Goal: Navigation & Orientation: Find specific page/section

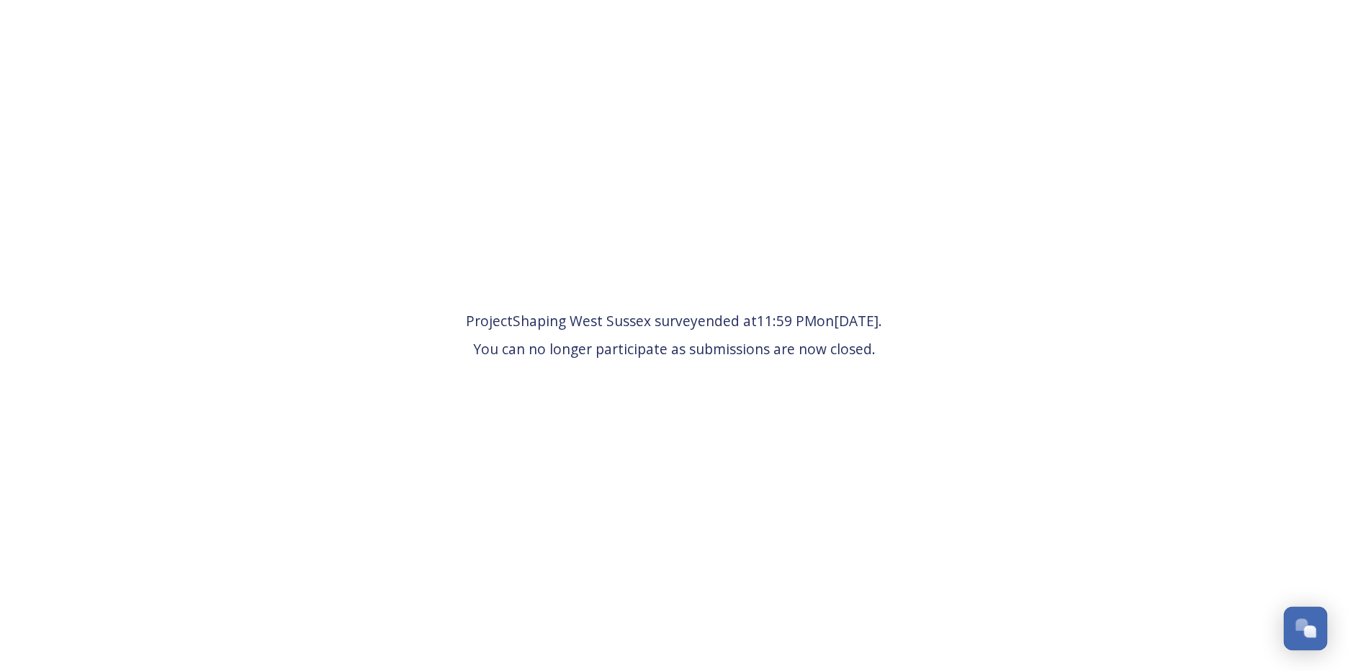
click at [1317, 637] on div "Open Chat" at bounding box center [1306, 627] width 42 height 24
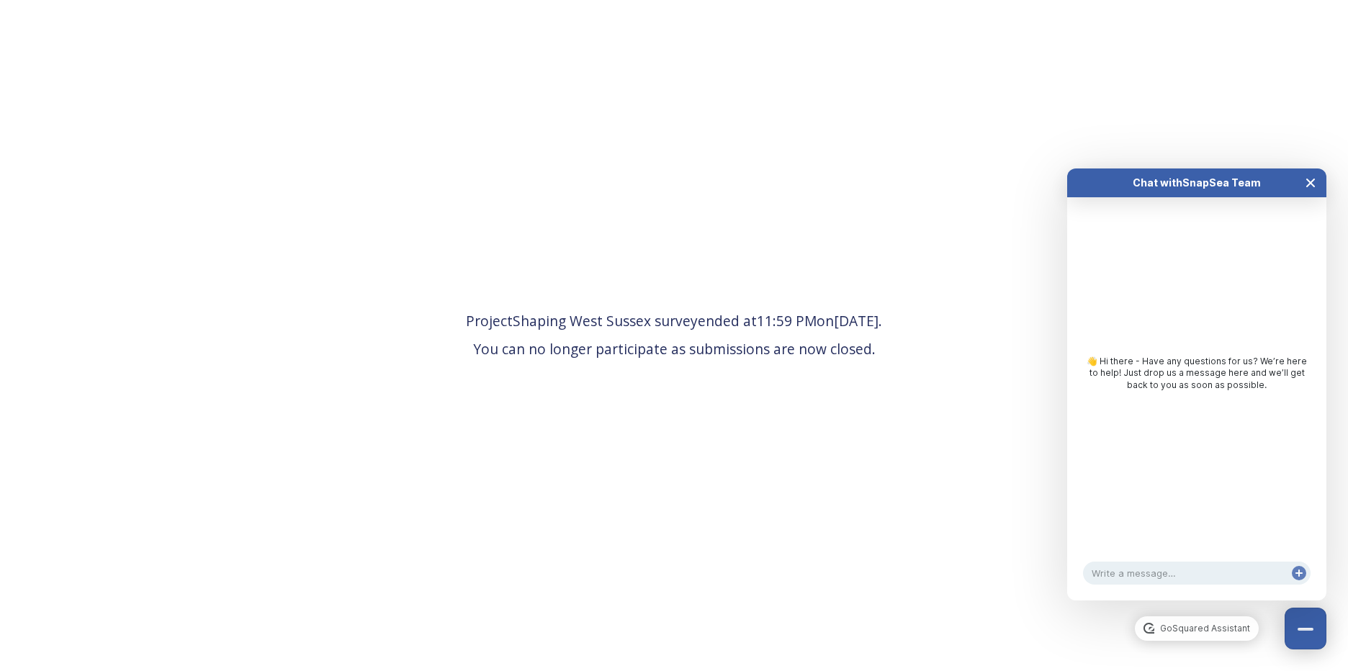
click at [1309, 185] on icon "Close Chat" at bounding box center [1310, 182] width 7 height 7
